Goal: Entertainment & Leisure: Browse casually

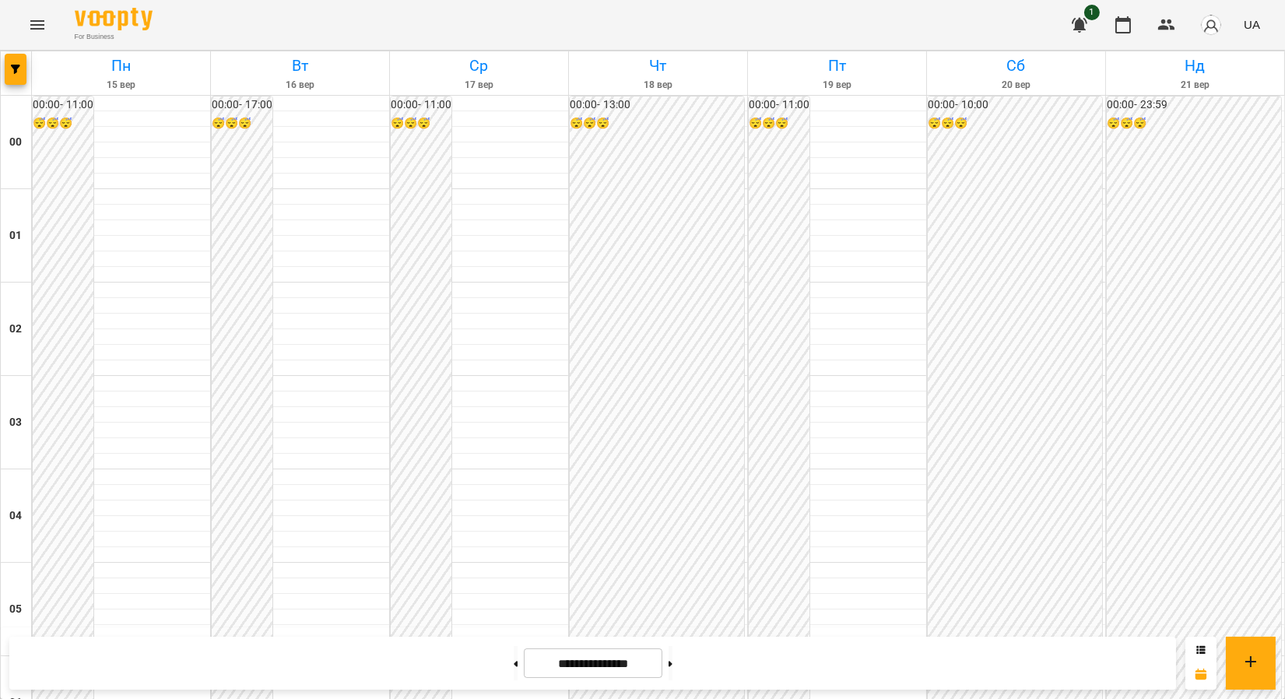
scroll to position [1448, 0]
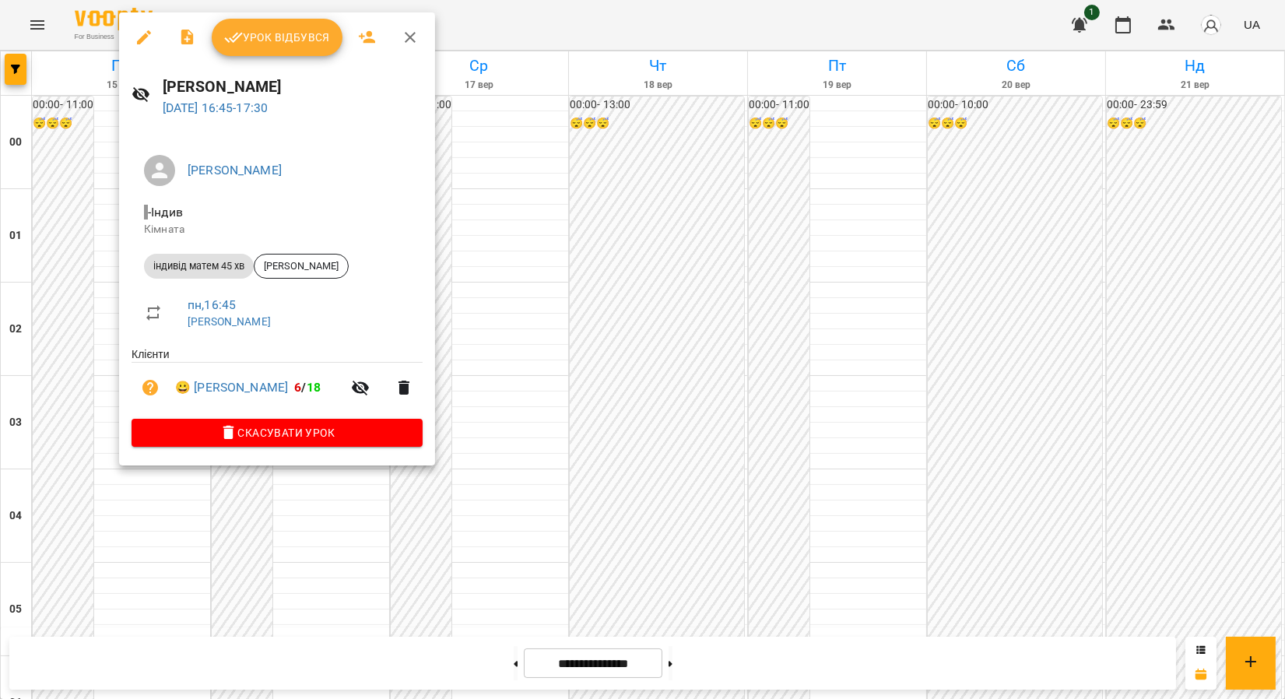
click at [408, 35] on icon "button" at bounding box center [410, 37] width 11 height 11
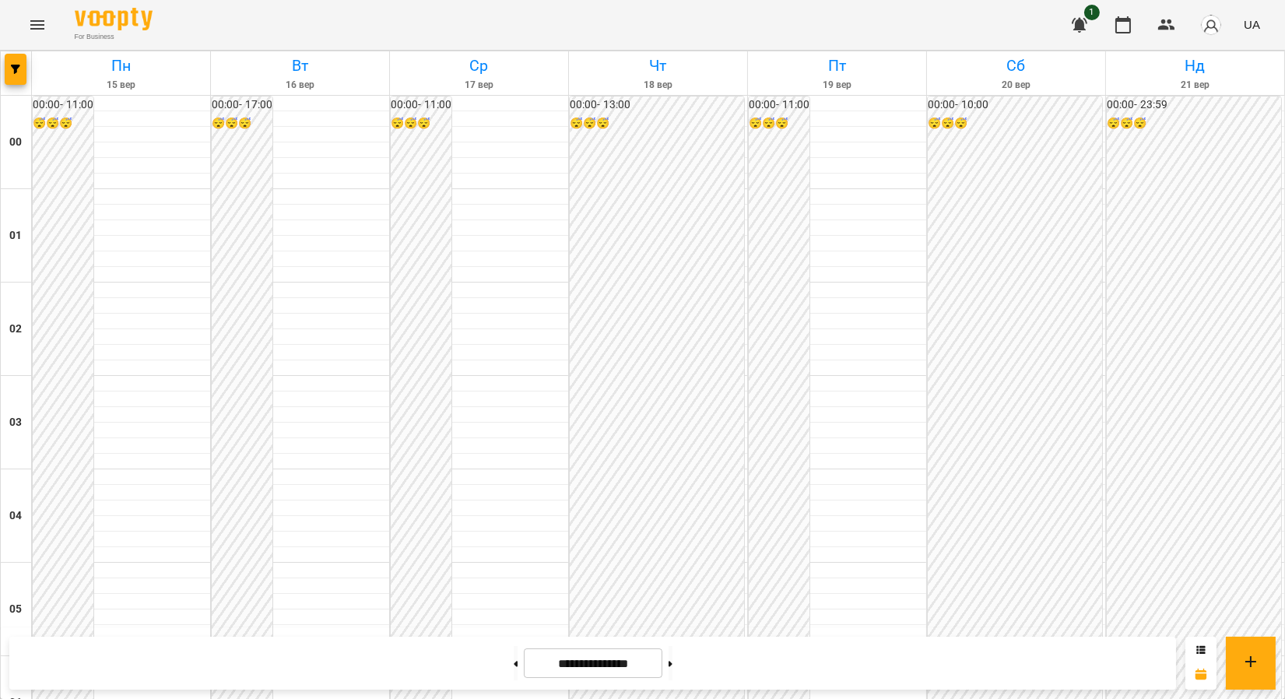
click at [47, 24] on button "Menu" at bounding box center [37, 24] width 37 height 37
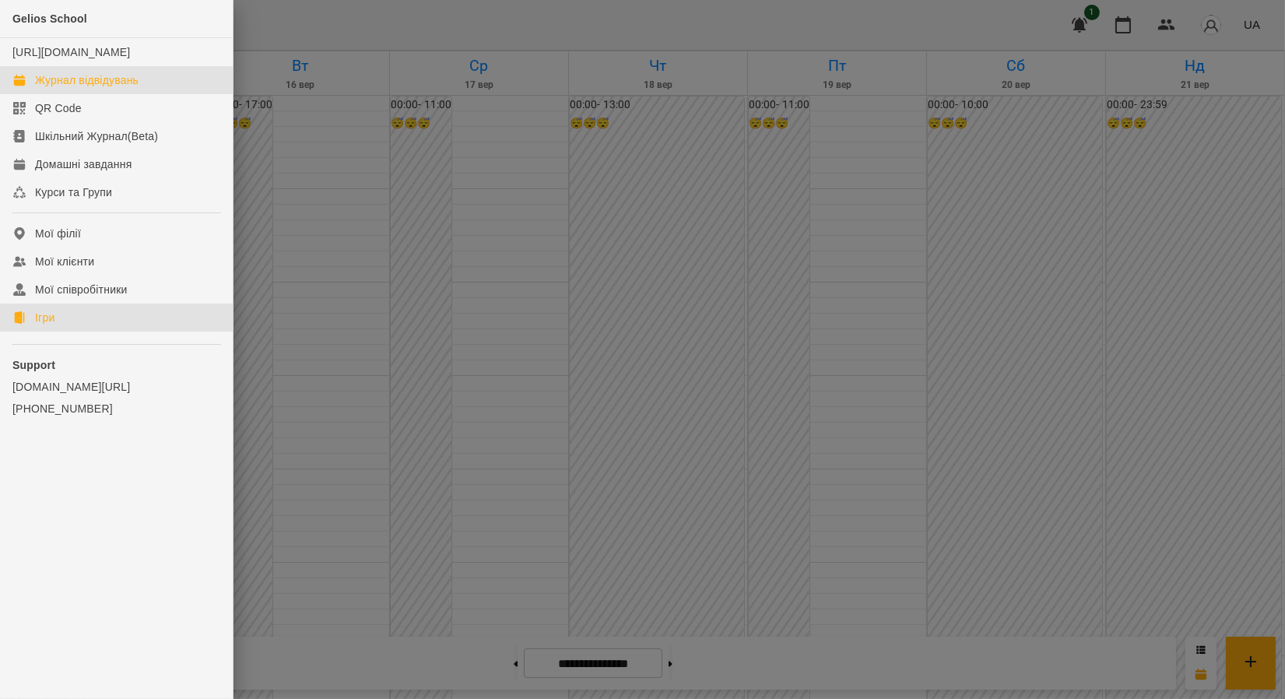
click at [79, 332] on link "Ігри" at bounding box center [116, 318] width 233 height 28
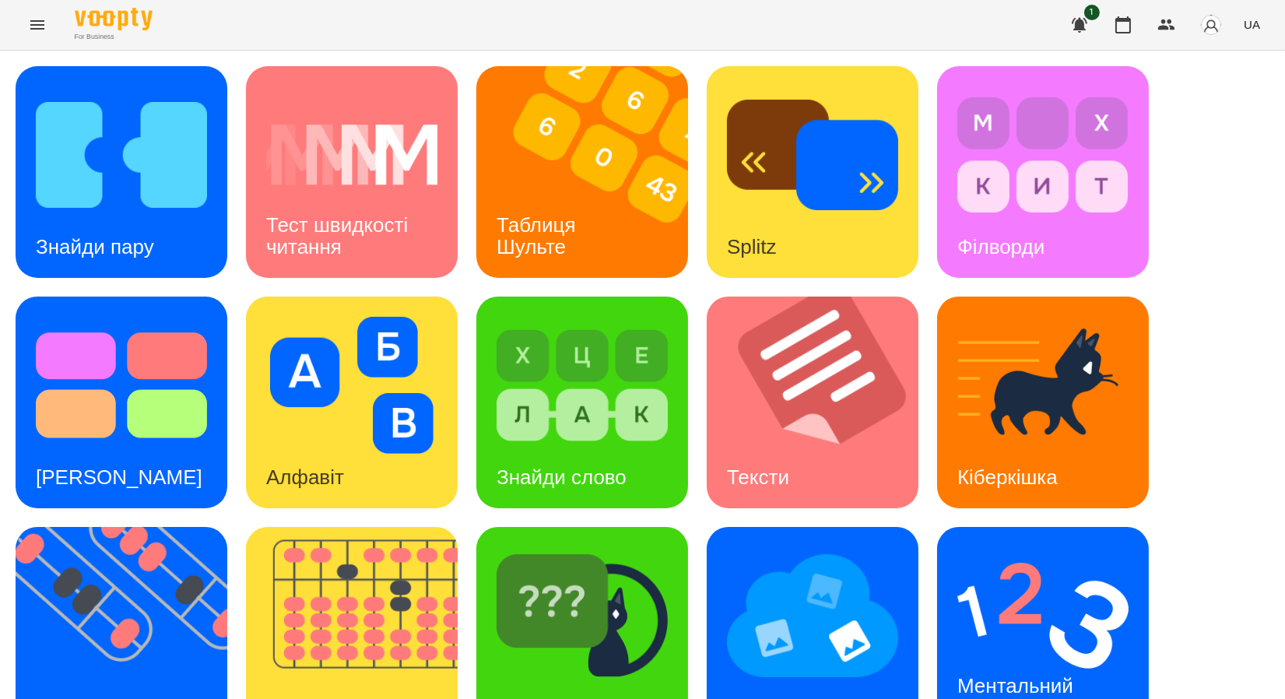
scroll to position [286, 0]
click at [384, 527] on img at bounding box center [361, 633] width 231 height 212
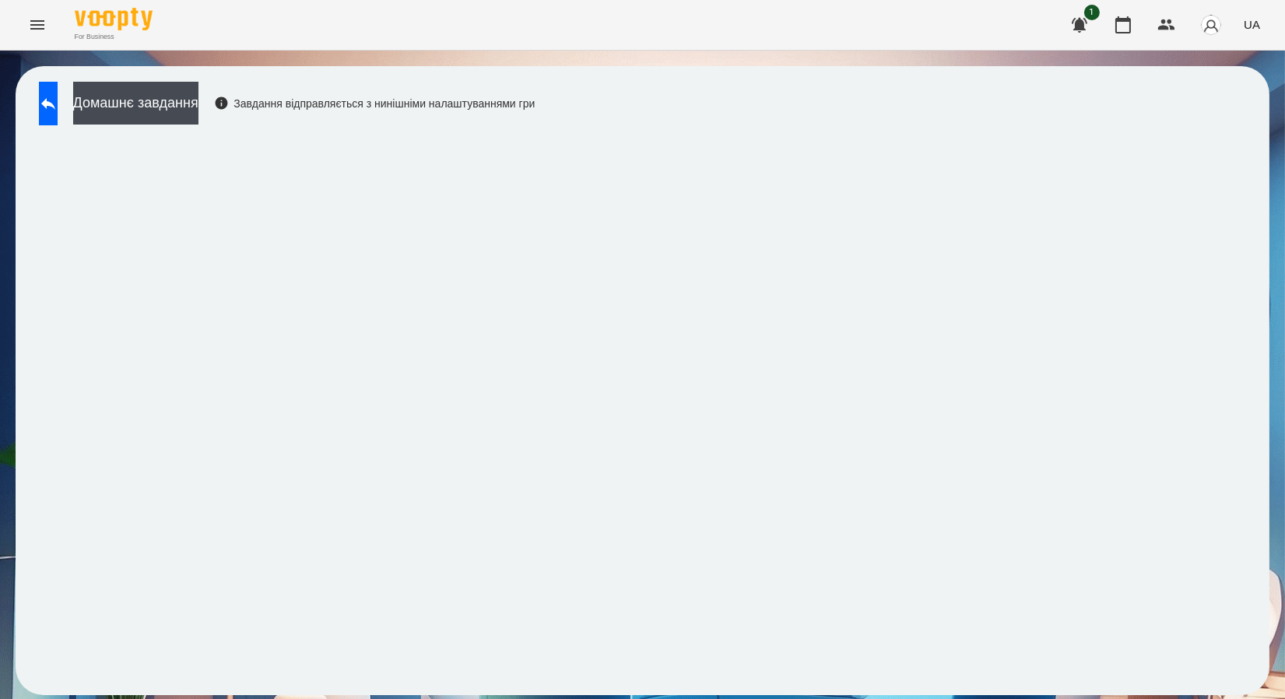
click at [46, 130] on div "Домашнє завдання Завдання відправляється з нинішніми налаштуваннями гри" at bounding box center [283, 107] width 504 height 51
click at [58, 93] on button at bounding box center [48, 104] width 19 height 44
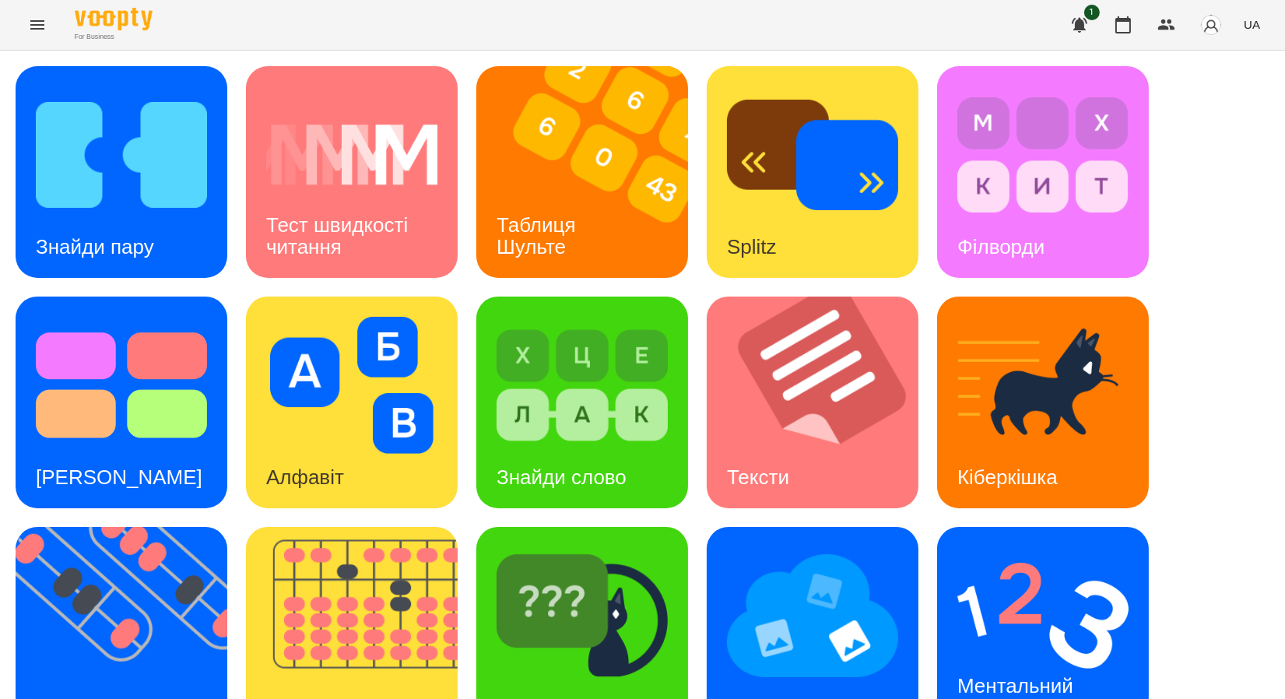
scroll to position [286, 0]
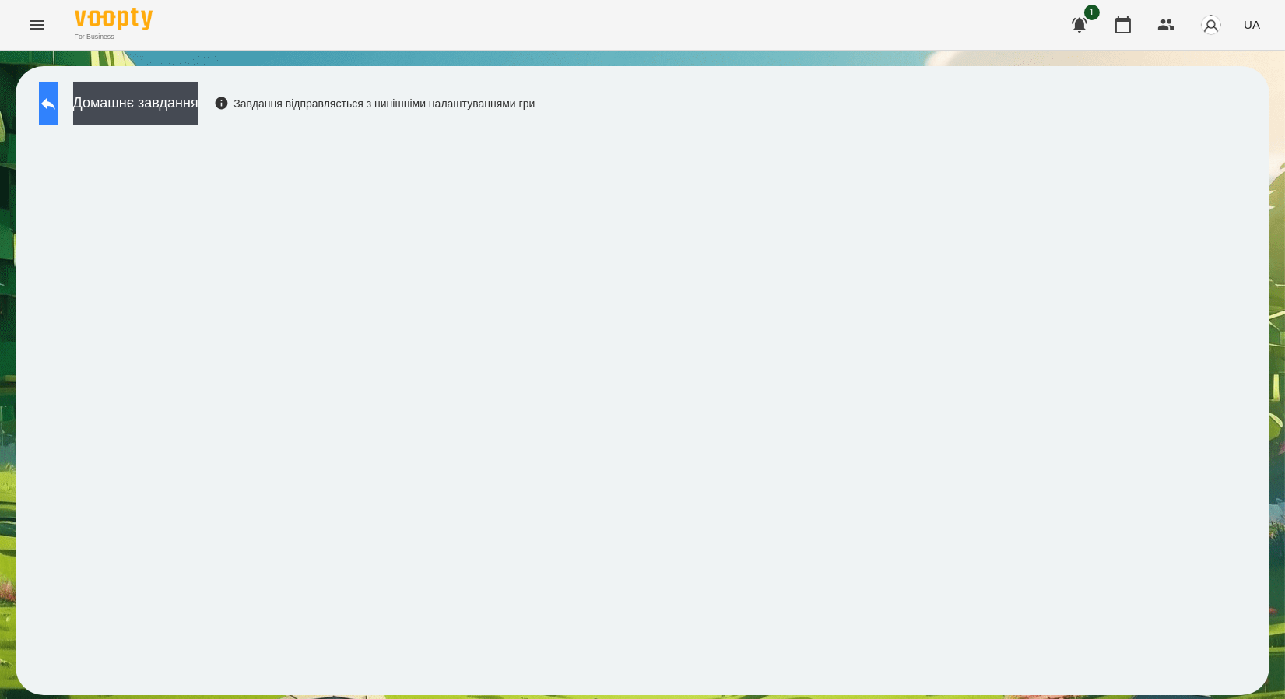
click at [56, 105] on icon at bounding box center [48, 103] width 19 height 19
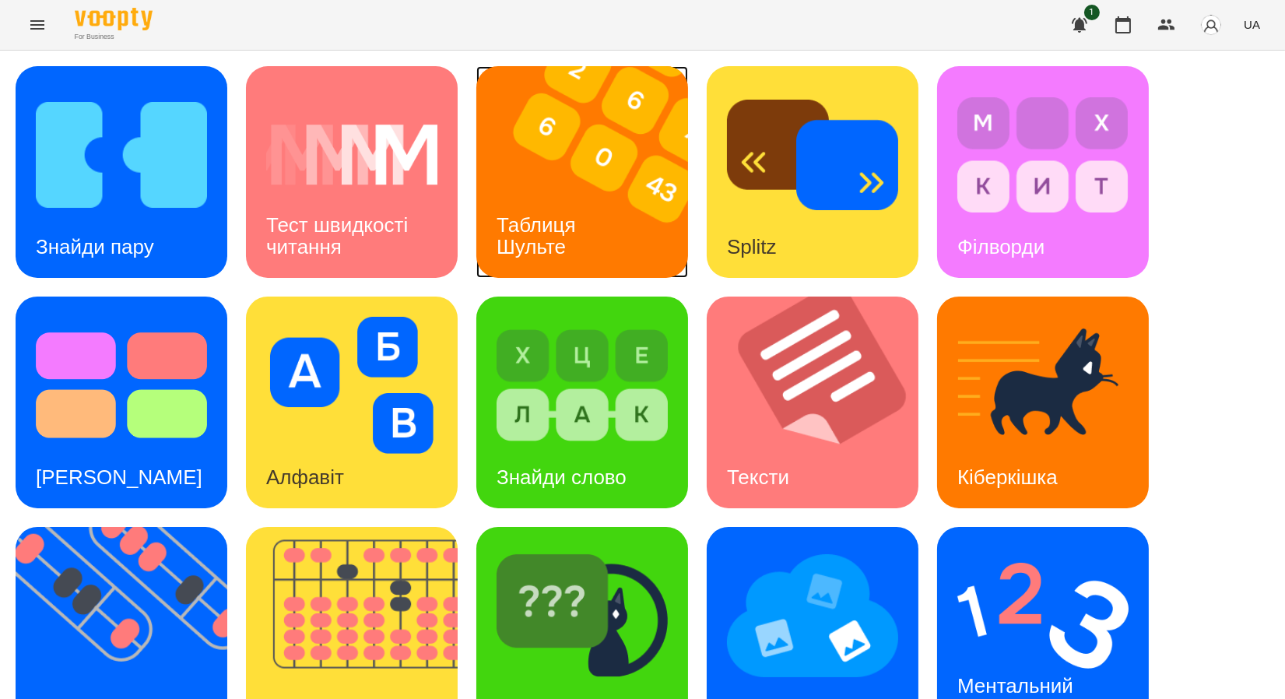
click at [564, 222] on h3 "Таблиця Шульте" at bounding box center [539, 235] width 85 height 44
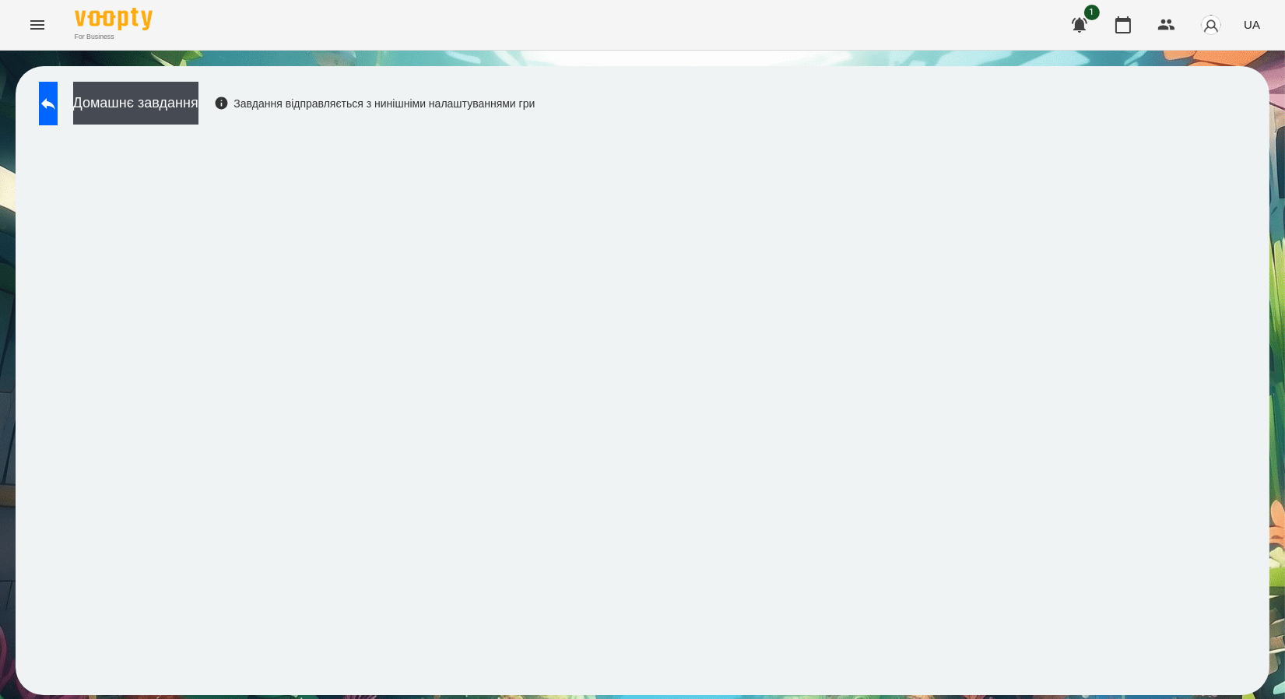
click at [1284, 142] on html "For Business 1 UA Домашнє завдання Завдання відправляється з нинішніми налаштув…" at bounding box center [642, 355] width 1285 height 711
click at [58, 111] on icon at bounding box center [48, 103] width 19 height 19
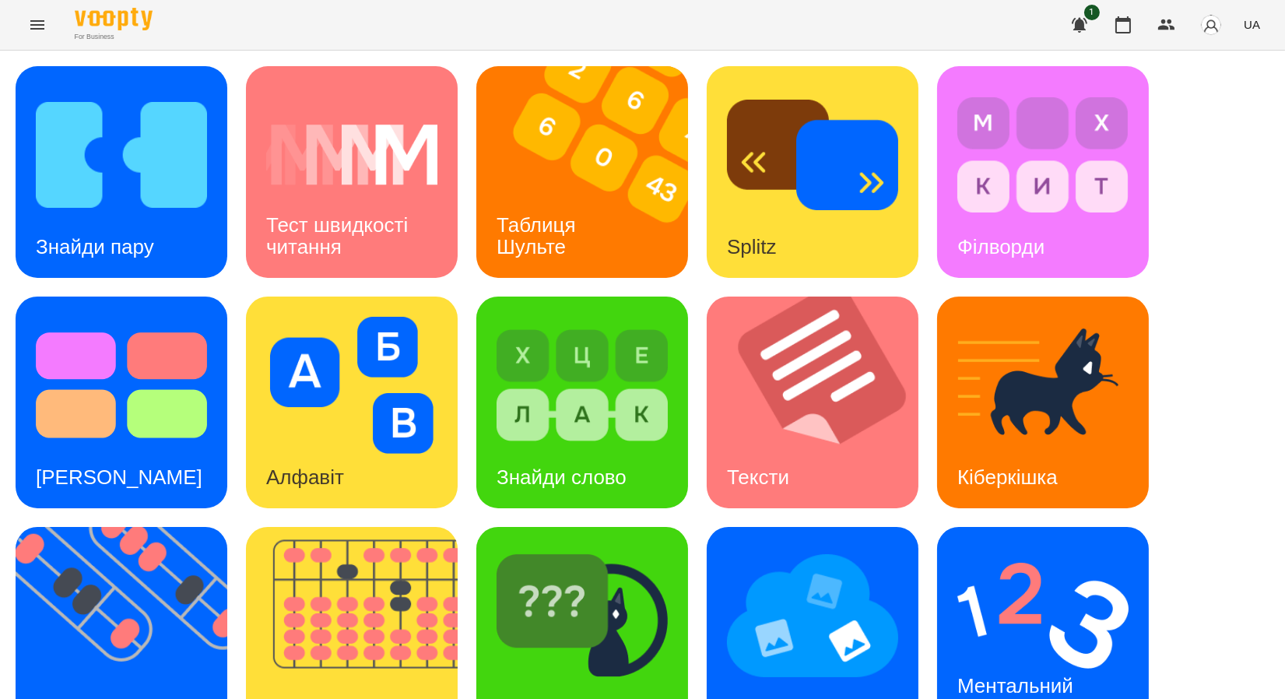
scroll to position [286, 0]
click at [375, 527] on img at bounding box center [361, 633] width 231 height 212
